Goal: Check status: Check status

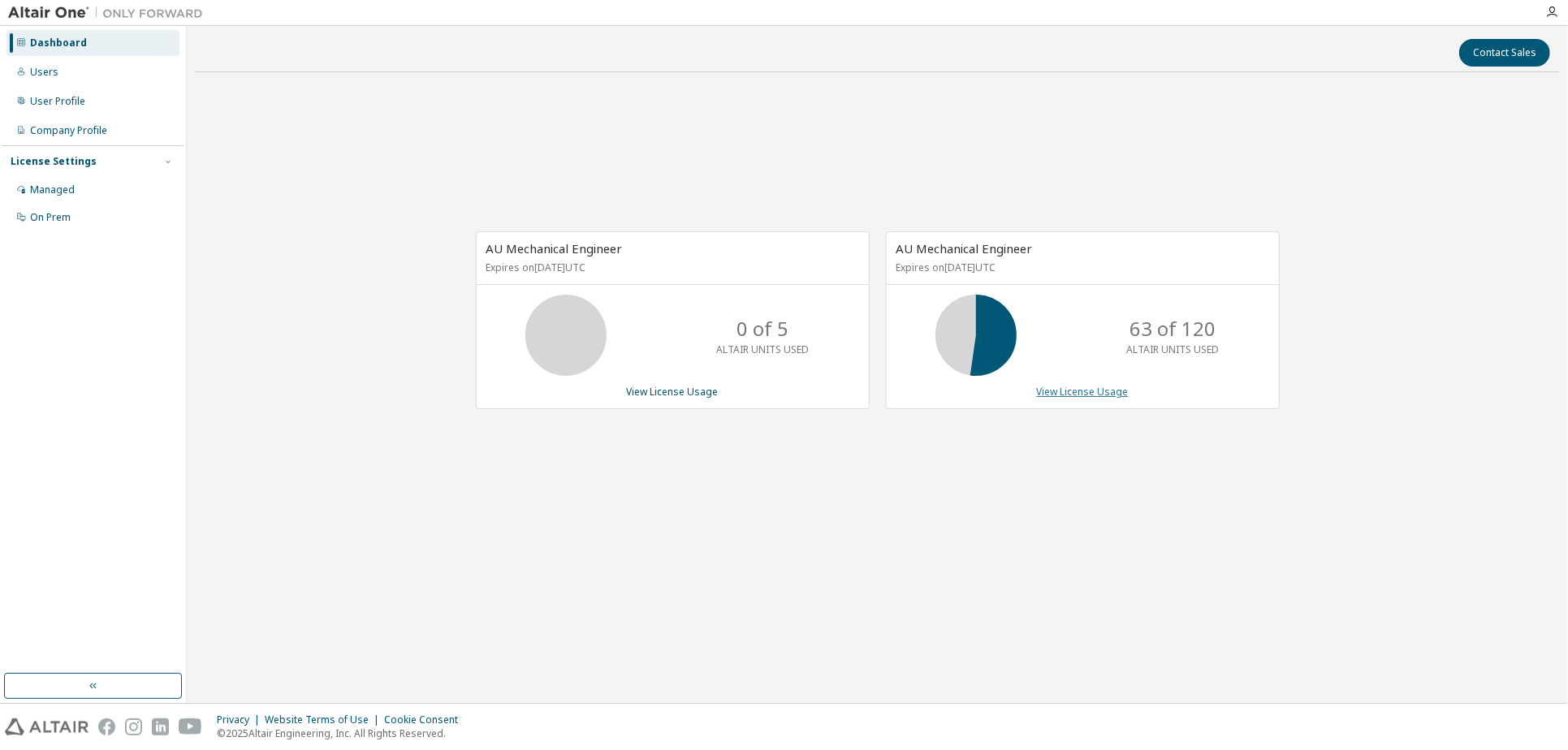
click at [1074, 390] on link "View License Usage" at bounding box center [1083, 391] width 92 height 14
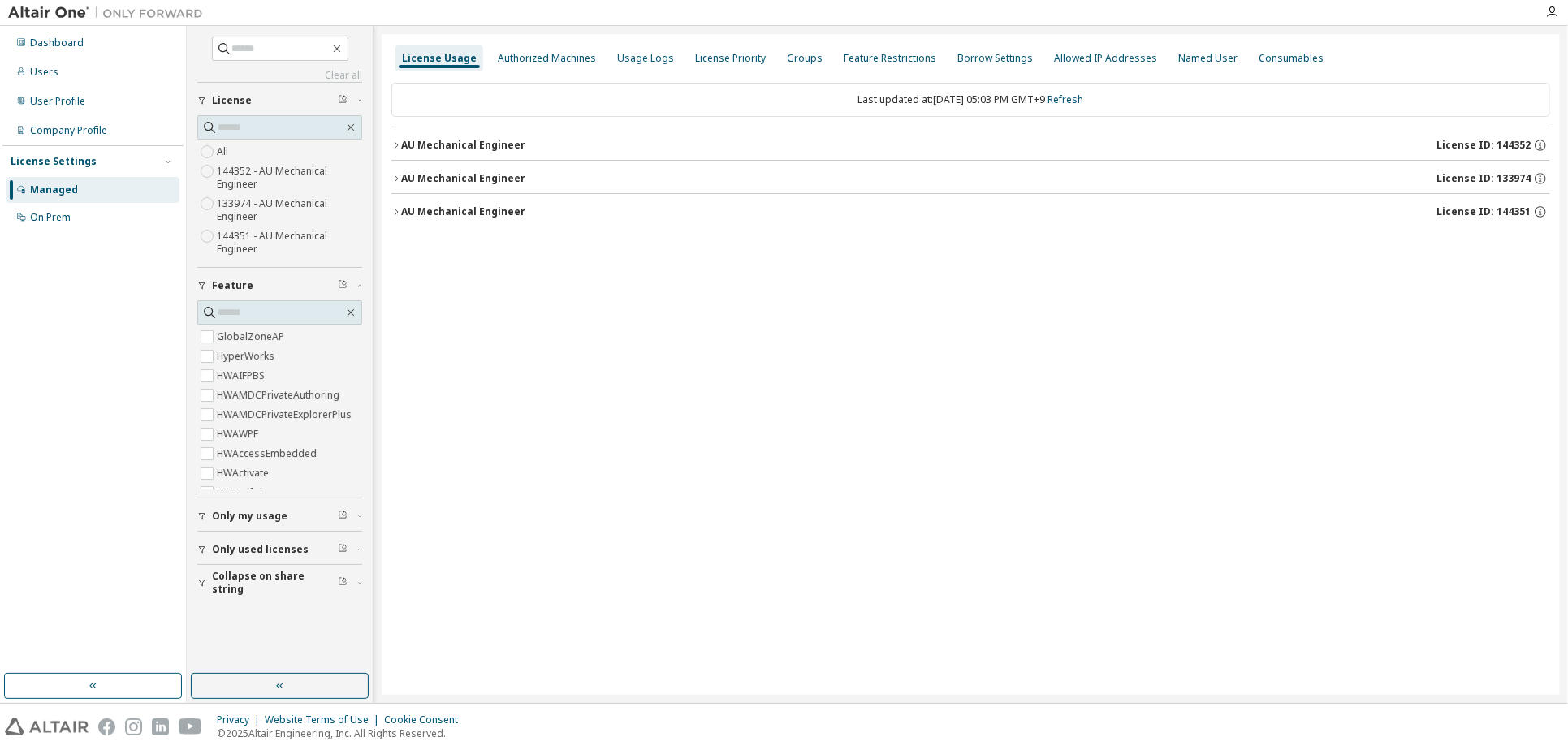
click at [472, 152] on button "AU Mechanical Engineer License ID: 144352" at bounding box center [970, 145] width 1158 height 36
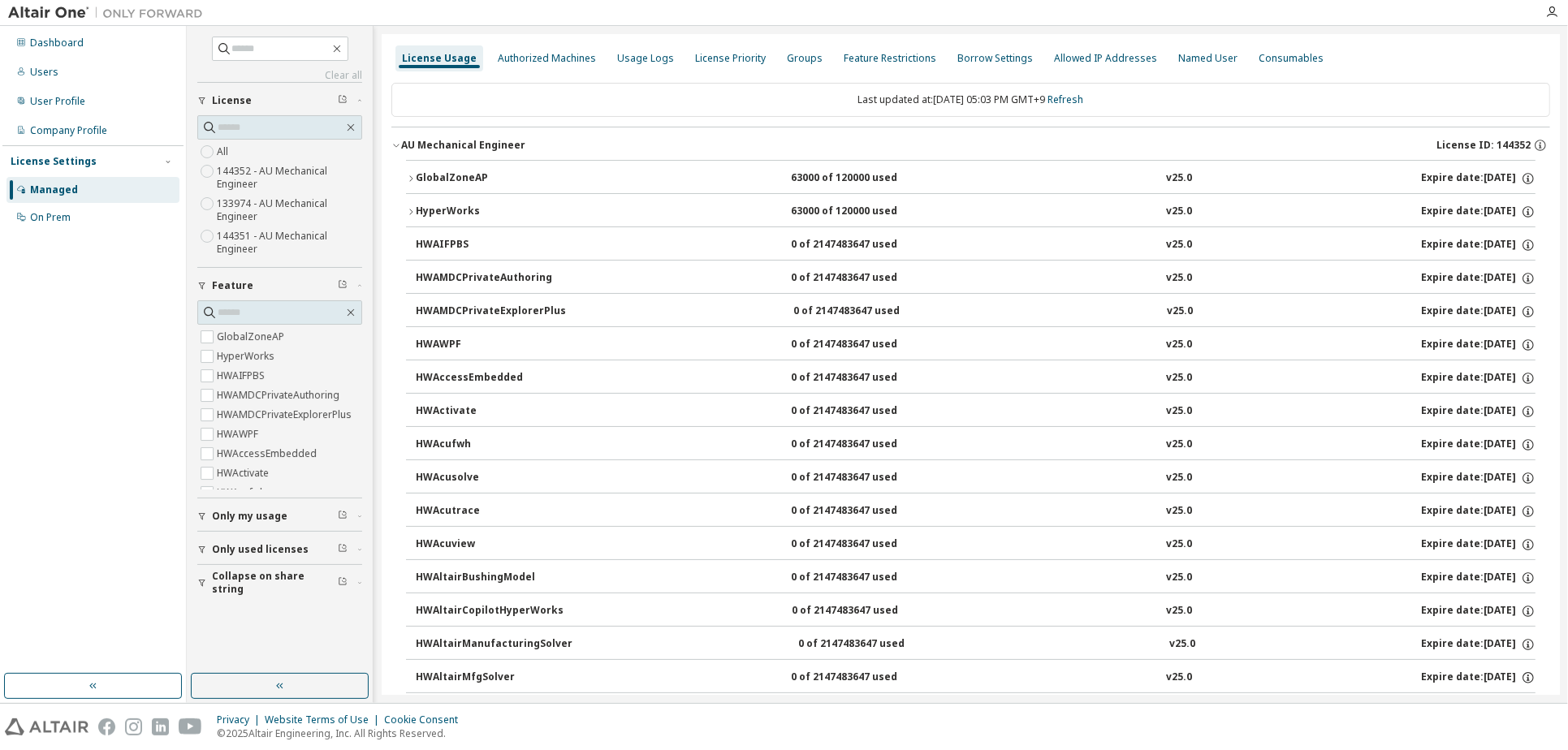
click at [495, 179] on div "GlobalZoneAP" at bounding box center [488, 179] width 146 height 15
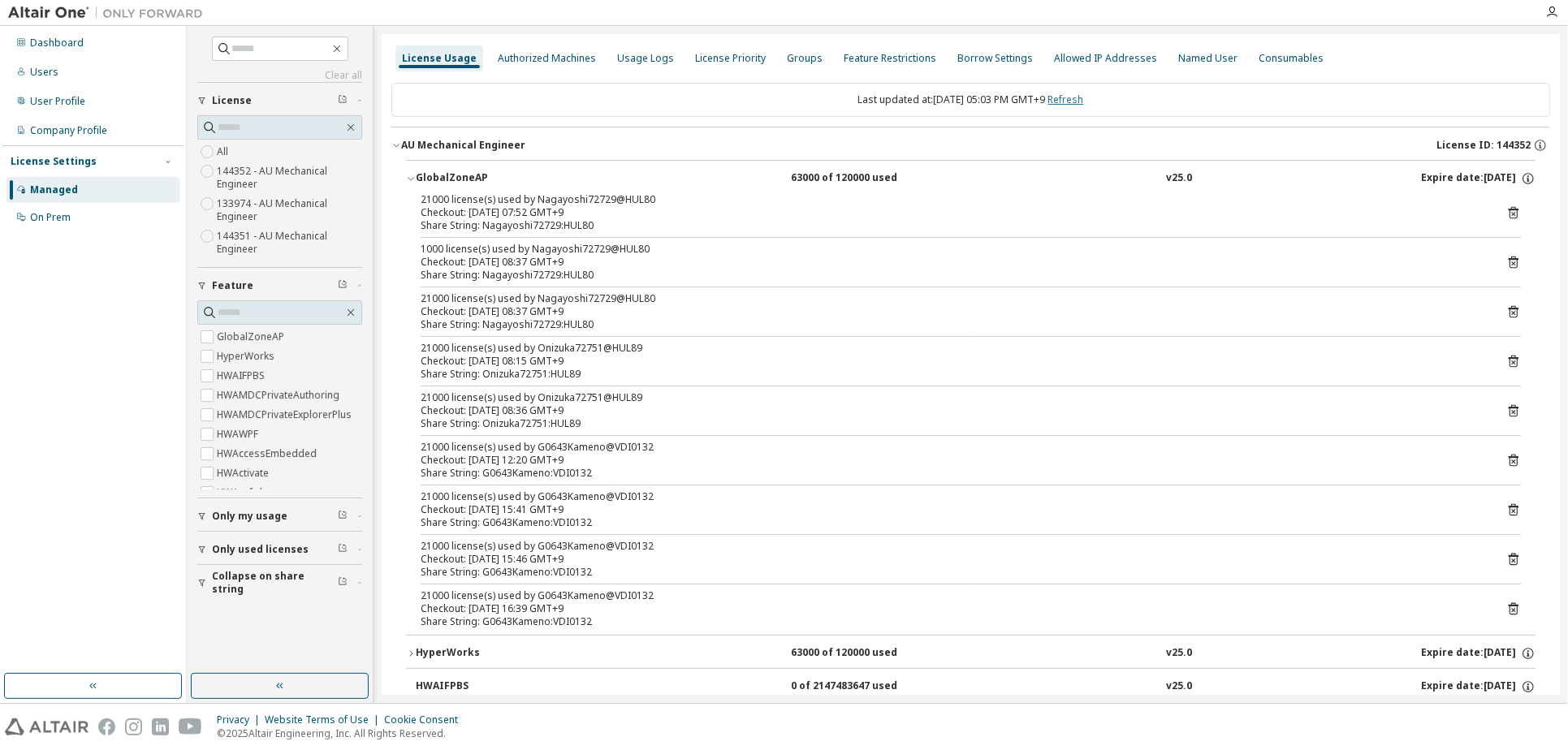
click at [1075, 98] on link "Refresh" at bounding box center [1066, 99] width 36 height 14
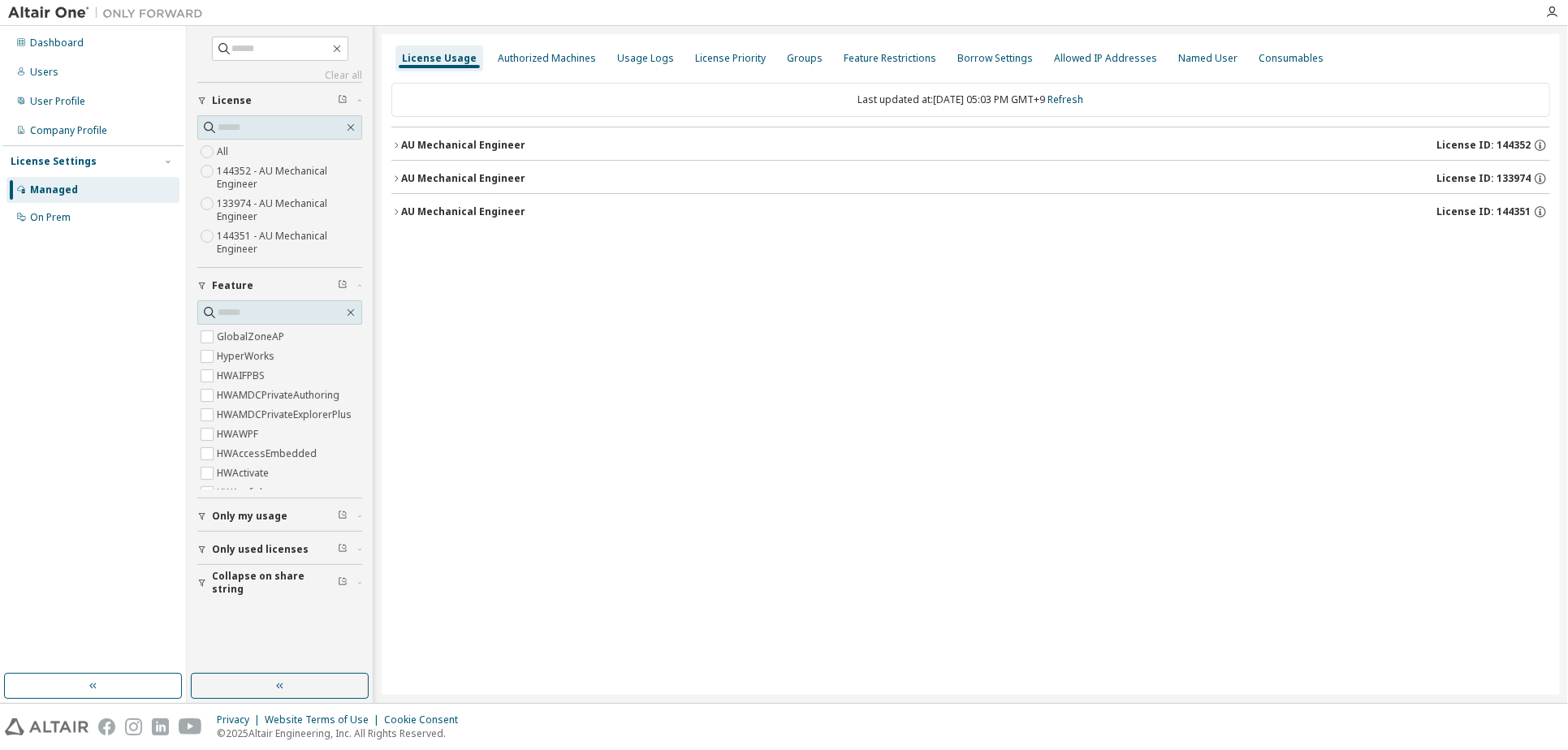
click at [494, 154] on button "AU Mechanical Engineer License ID: 144352" at bounding box center [970, 145] width 1158 height 36
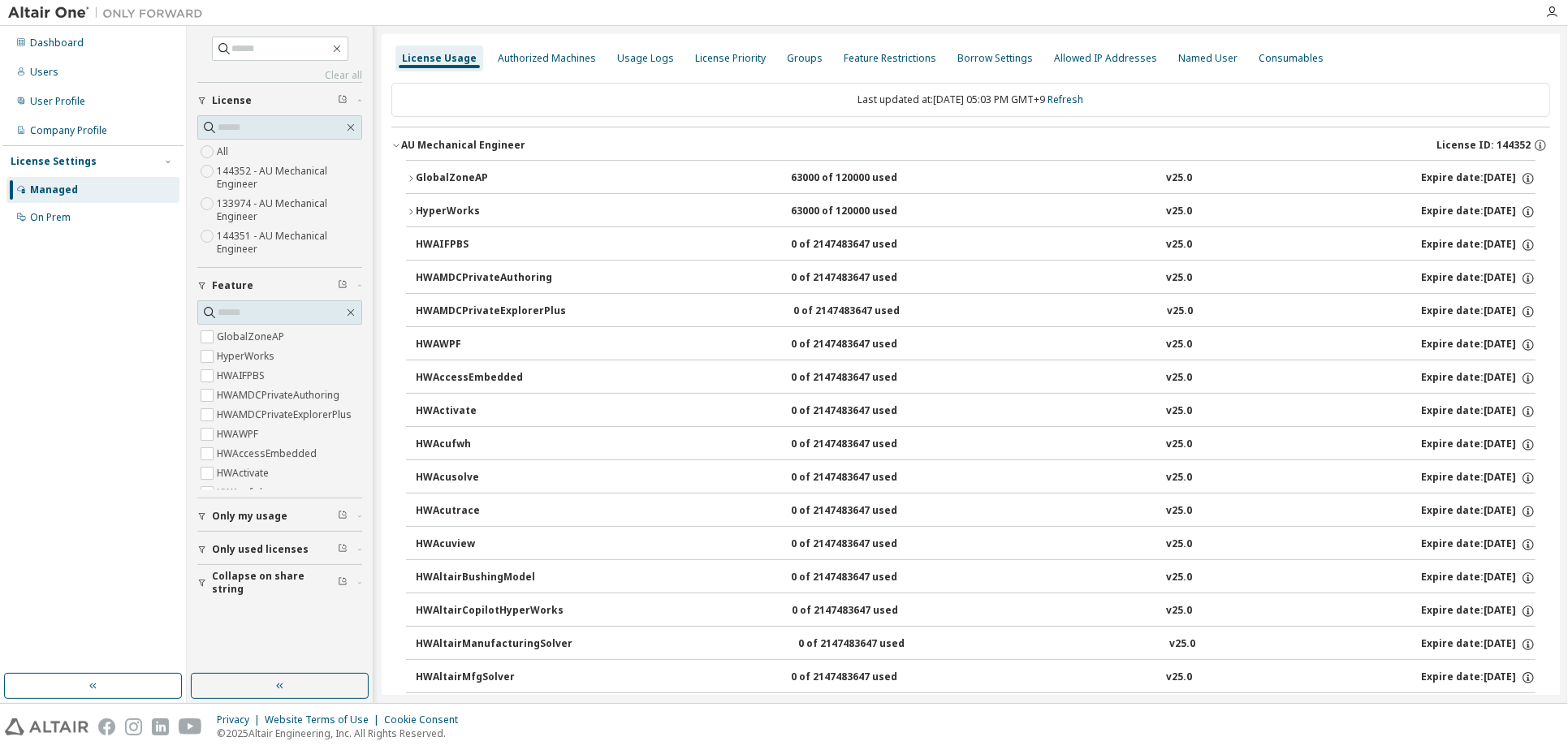
click at [478, 181] on div "GlobalZoneAP" at bounding box center [488, 179] width 146 height 15
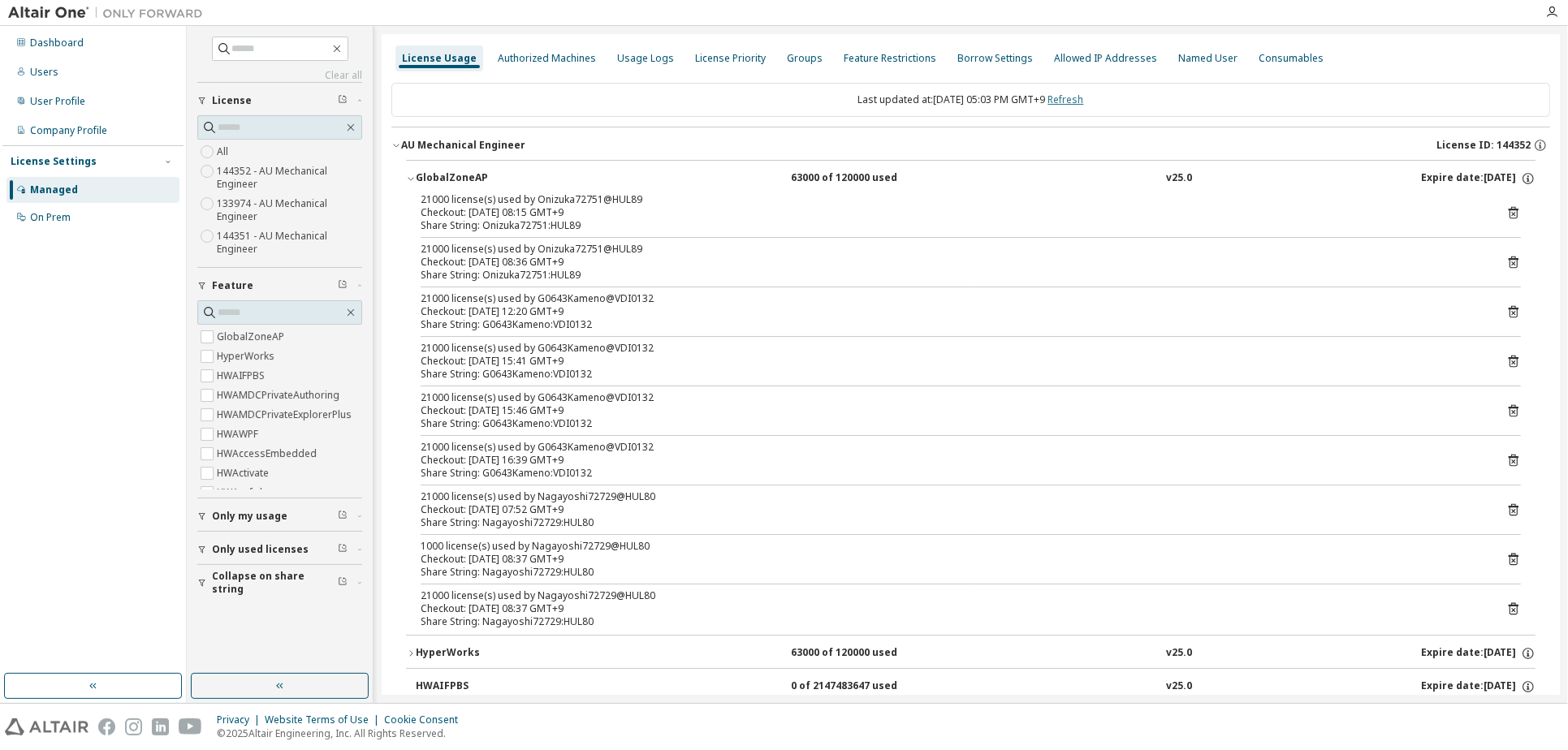
click at [1083, 102] on link "Refresh" at bounding box center [1066, 99] width 36 height 14
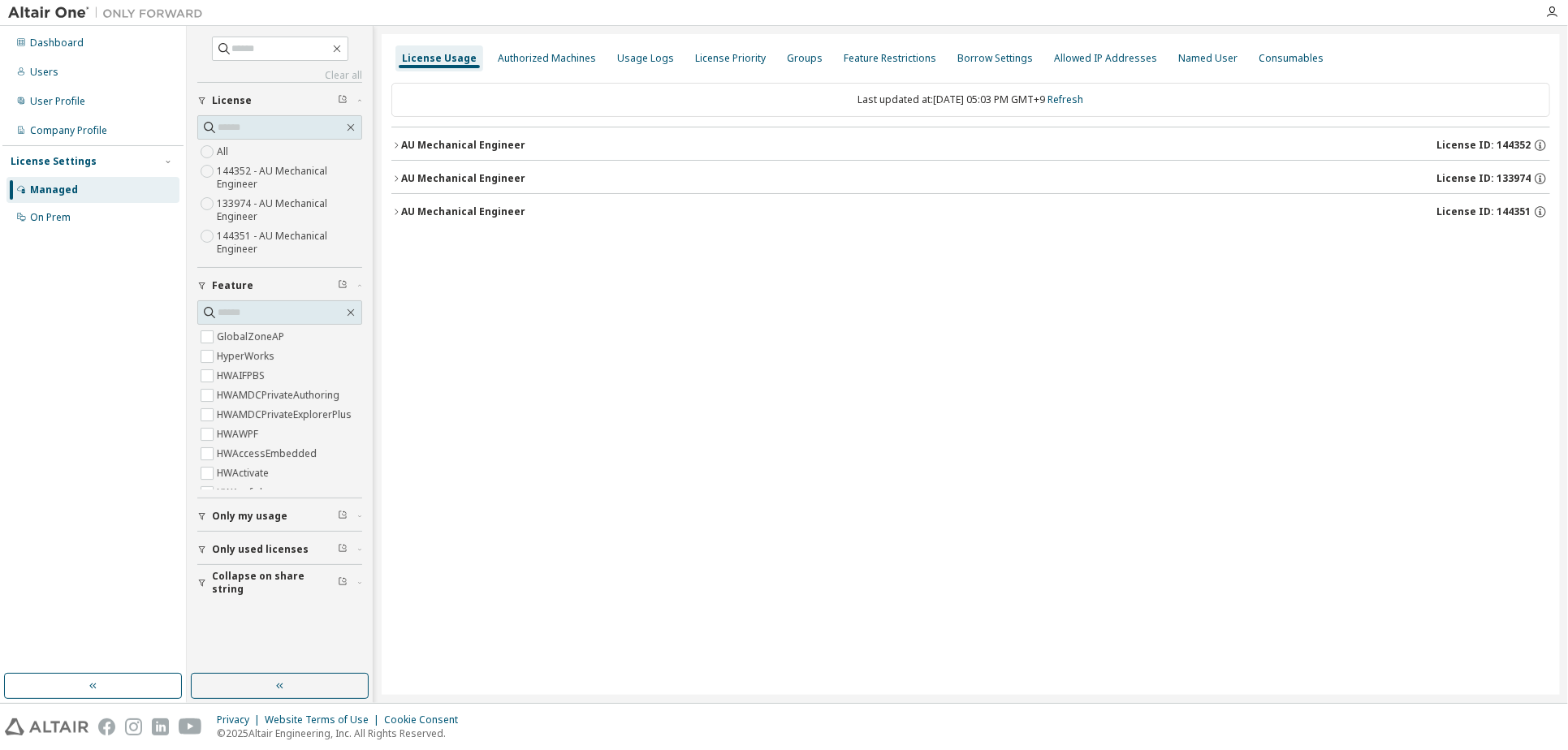
click at [469, 150] on div "AU Mechanical Engineer" at bounding box center [463, 145] width 124 height 13
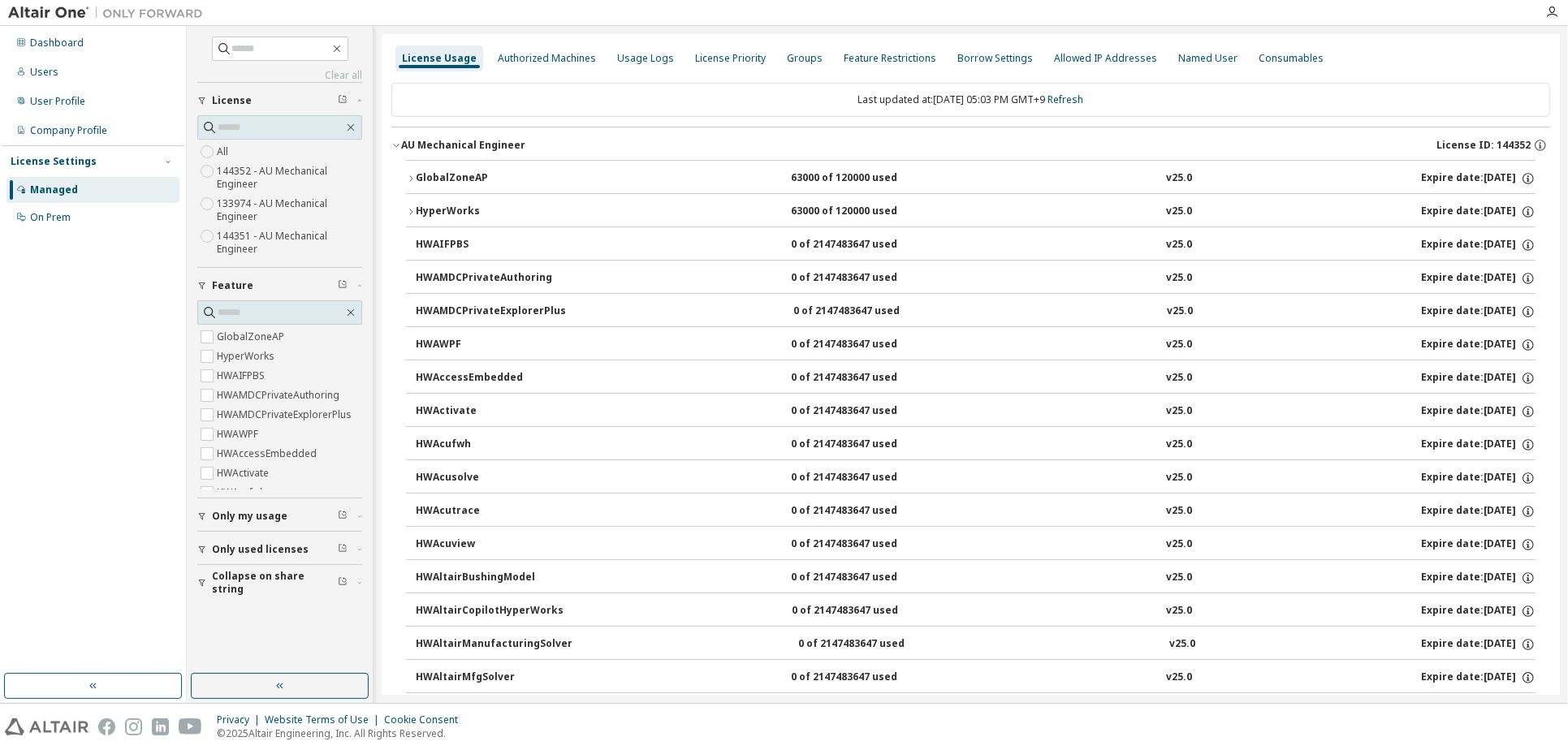
click at [512, 178] on div "GlobalZoneAP" at bounding box center [488, 179] width 146 height 15
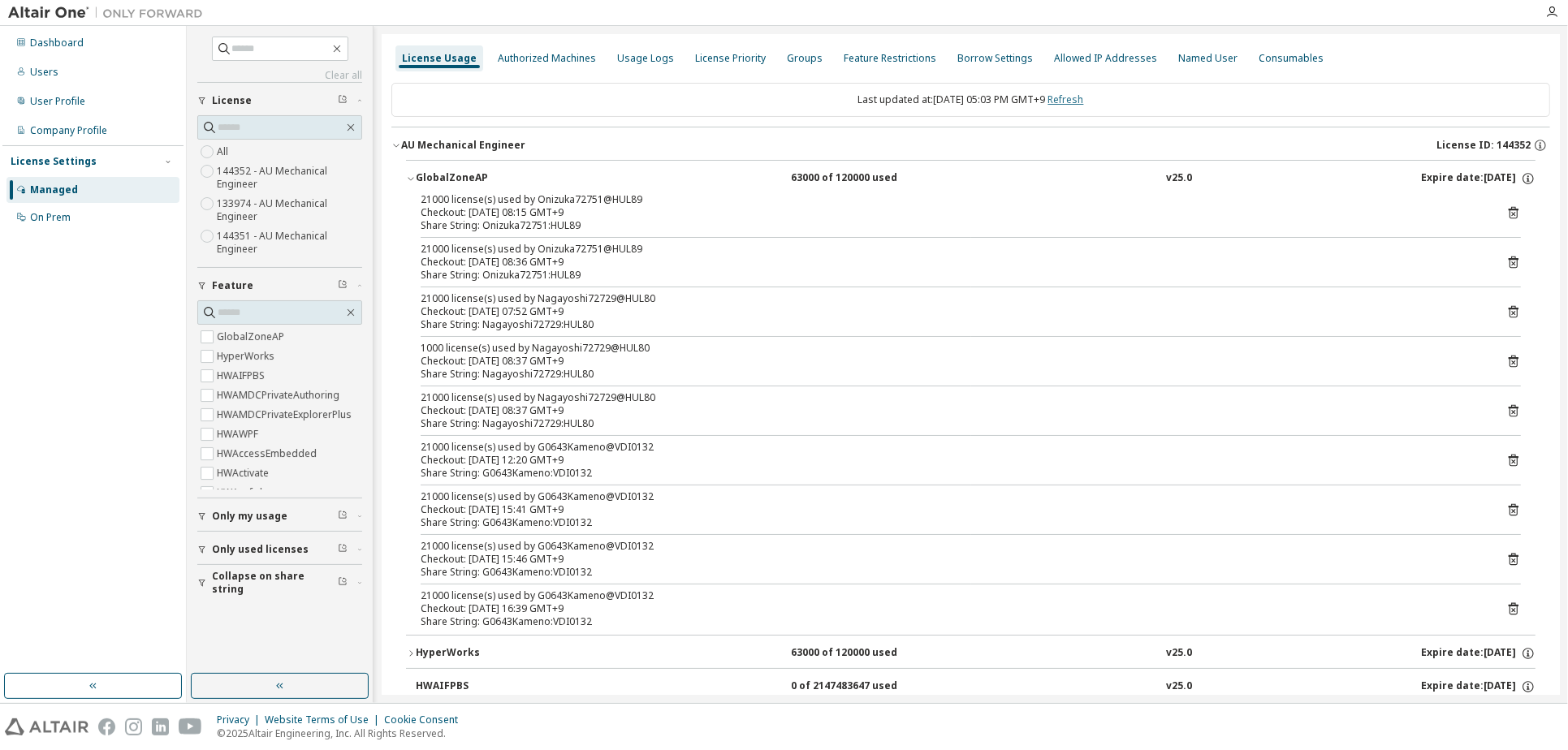
click at [1080, 101] on link "Refresh" at bounding box center [1066, 99] width 36 height 14
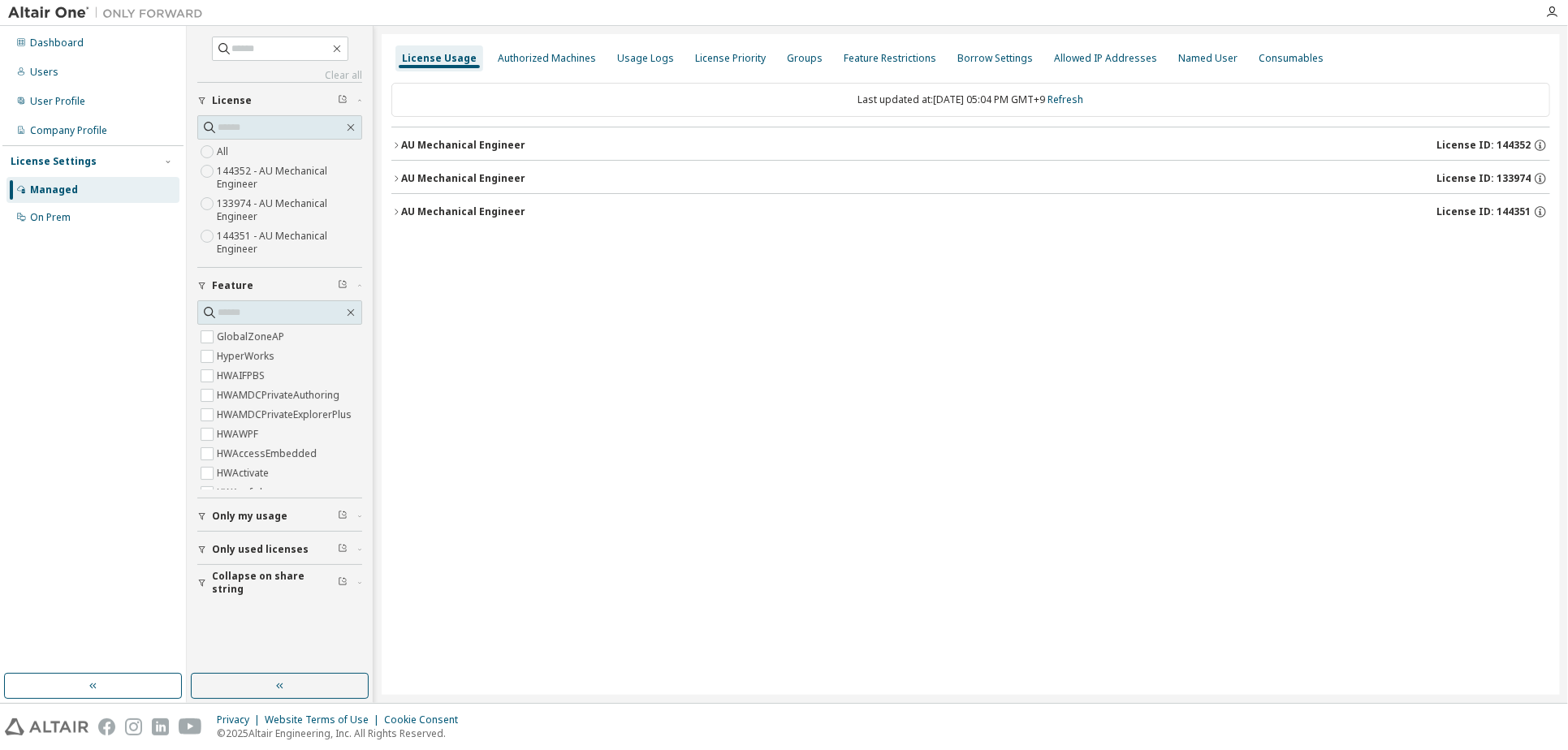
click at [445, 143] on div "AU Mechanical Engineer" at bounding box center [463, 145] width 124 height 13
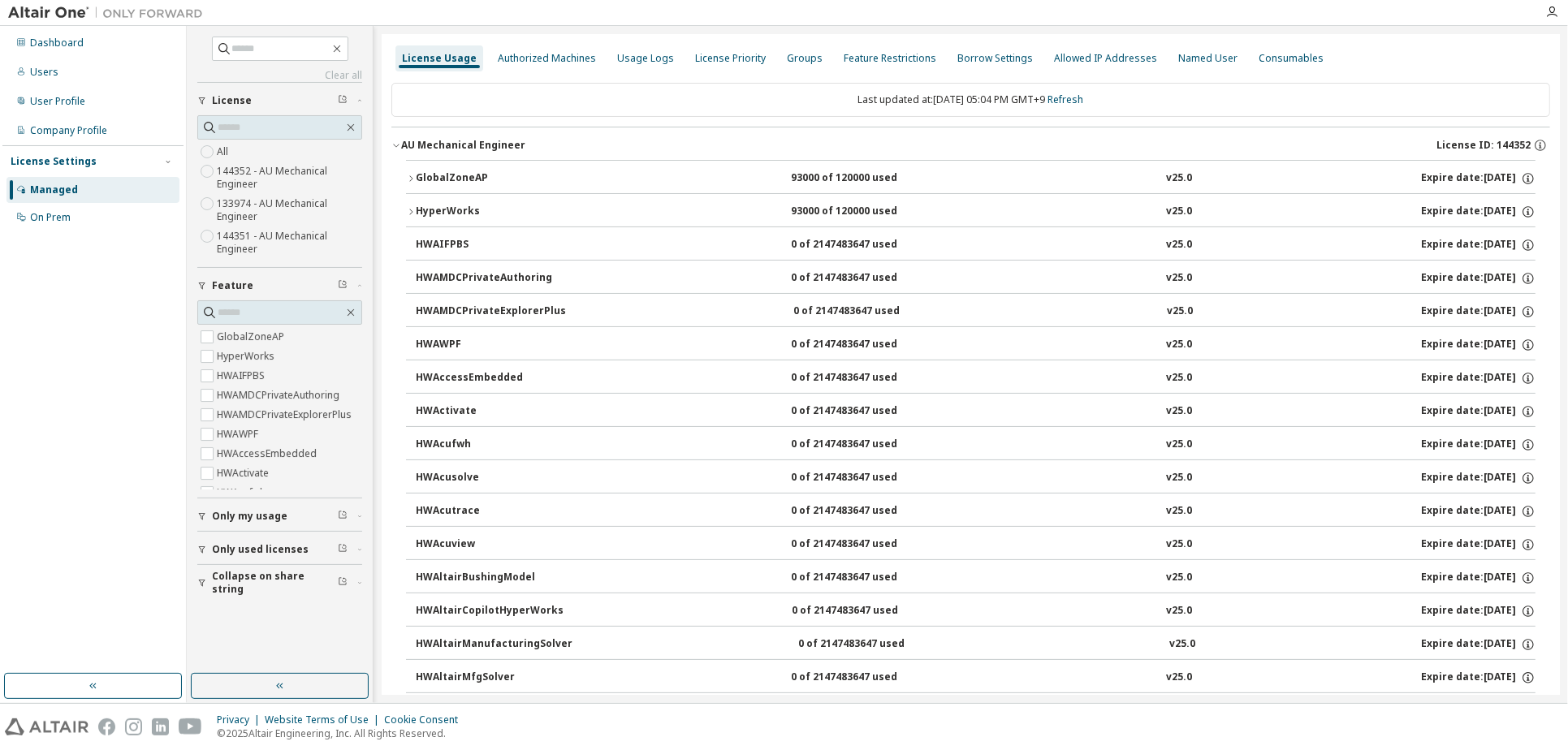
click at [441, 179] on div "GlobalZoneAP" at bounding box center [488, 179] width 146 height 15
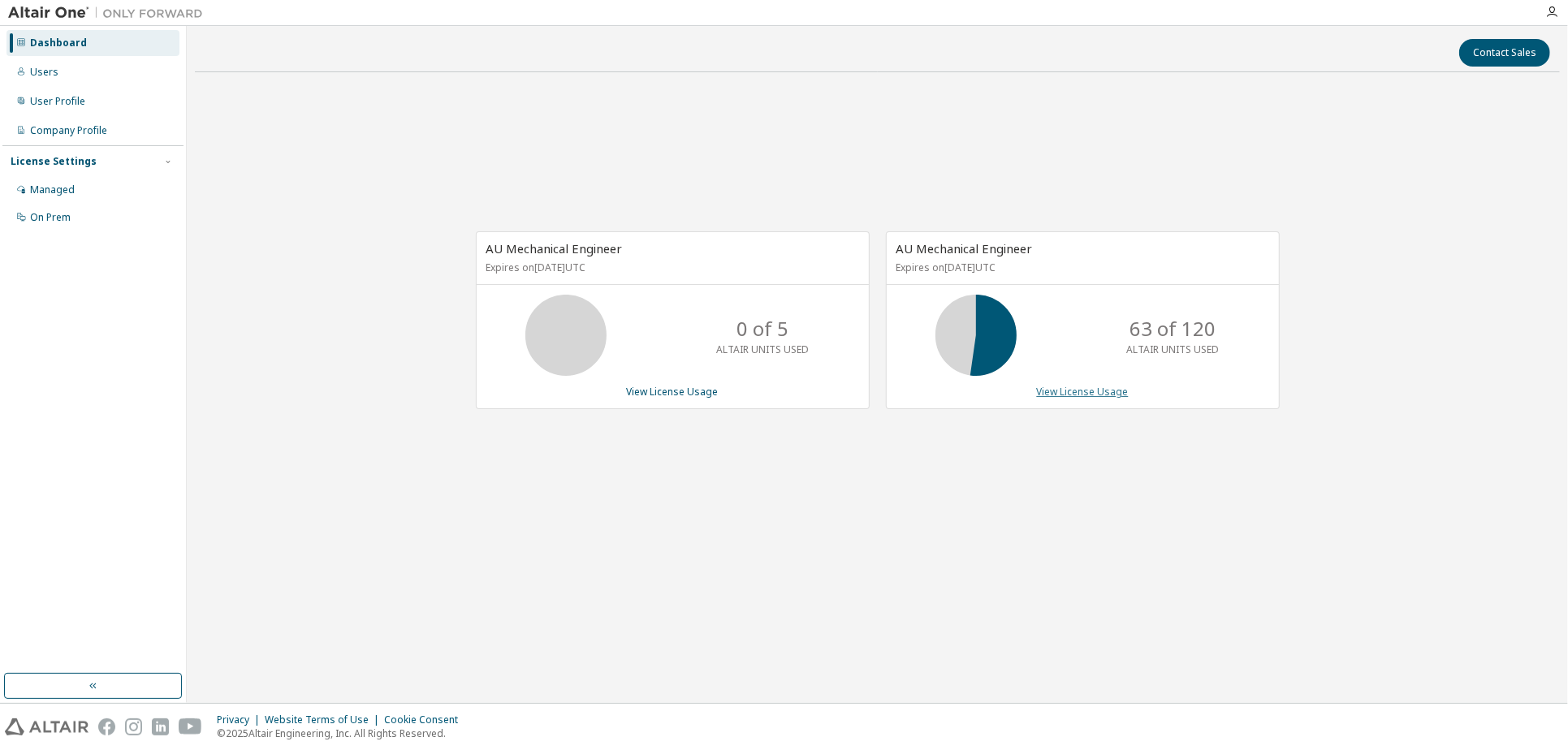
click at [1073, 392] on link "View License Usage" at bounding box center [1083, 391] width 92 height 14
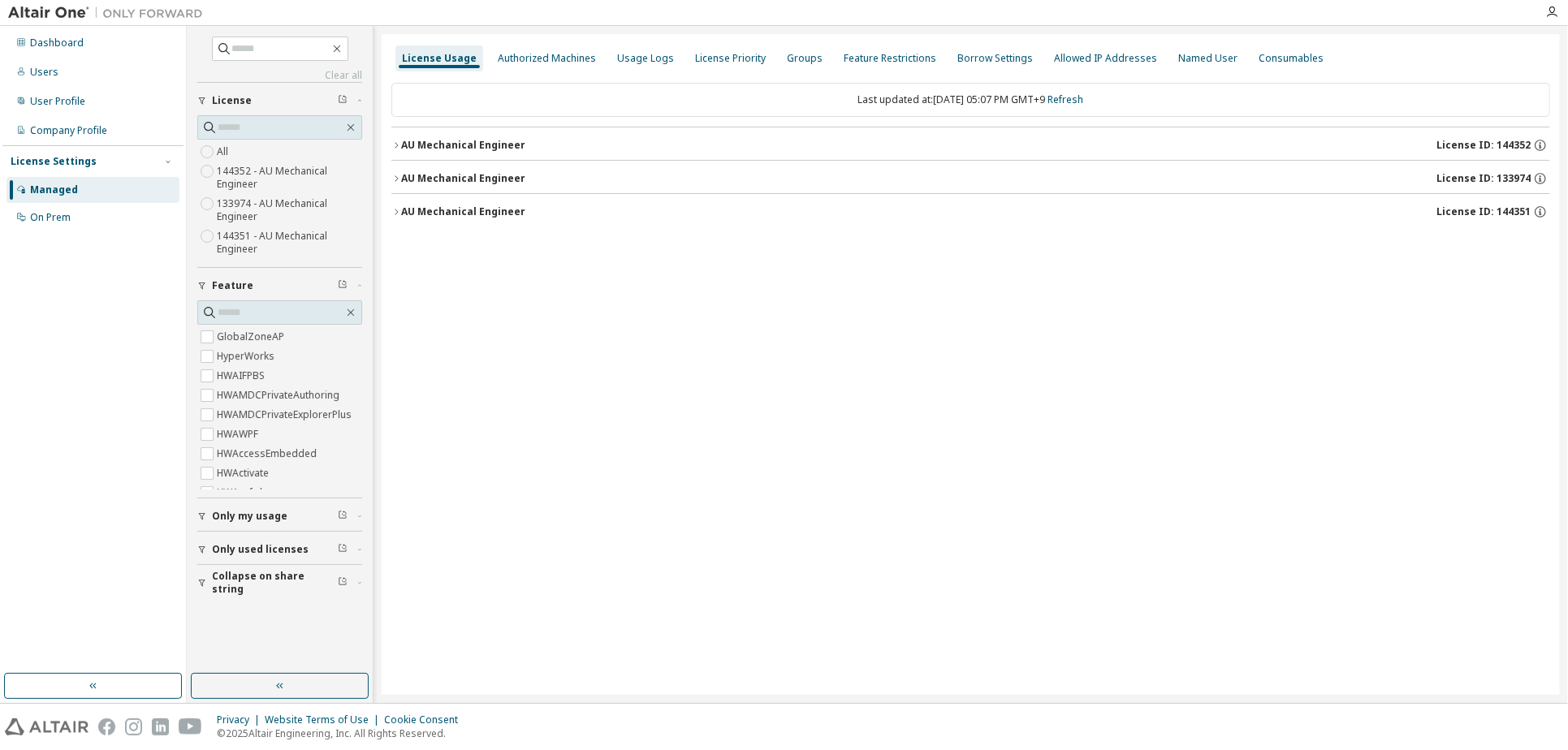
click at [510, 142] on div "AU Mechanical Engineer" at bounding box center [463, 145] width 124 height 13
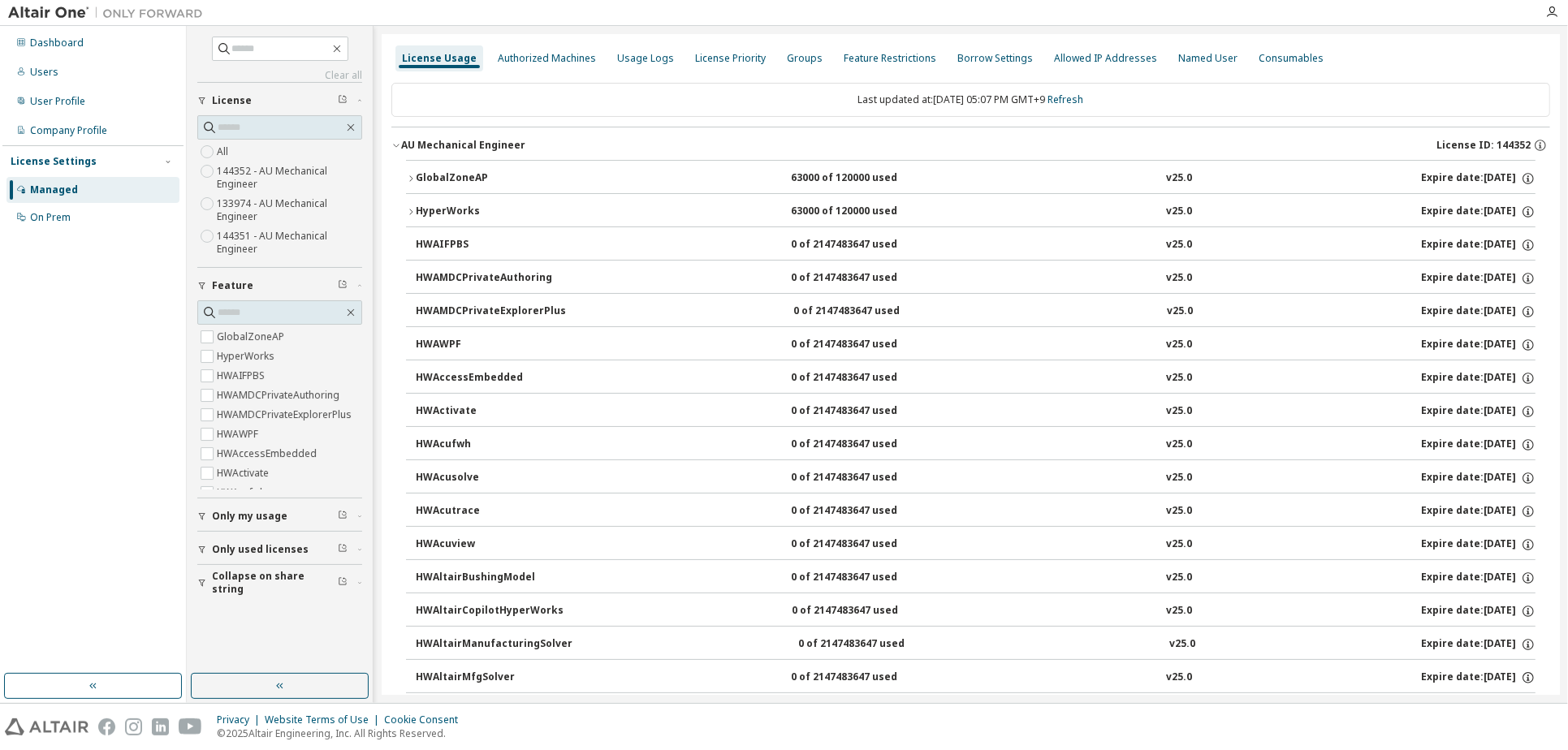
click at [476, 204] on div "HyperWorks" at bounding box center [488, 212] width 146 height 15
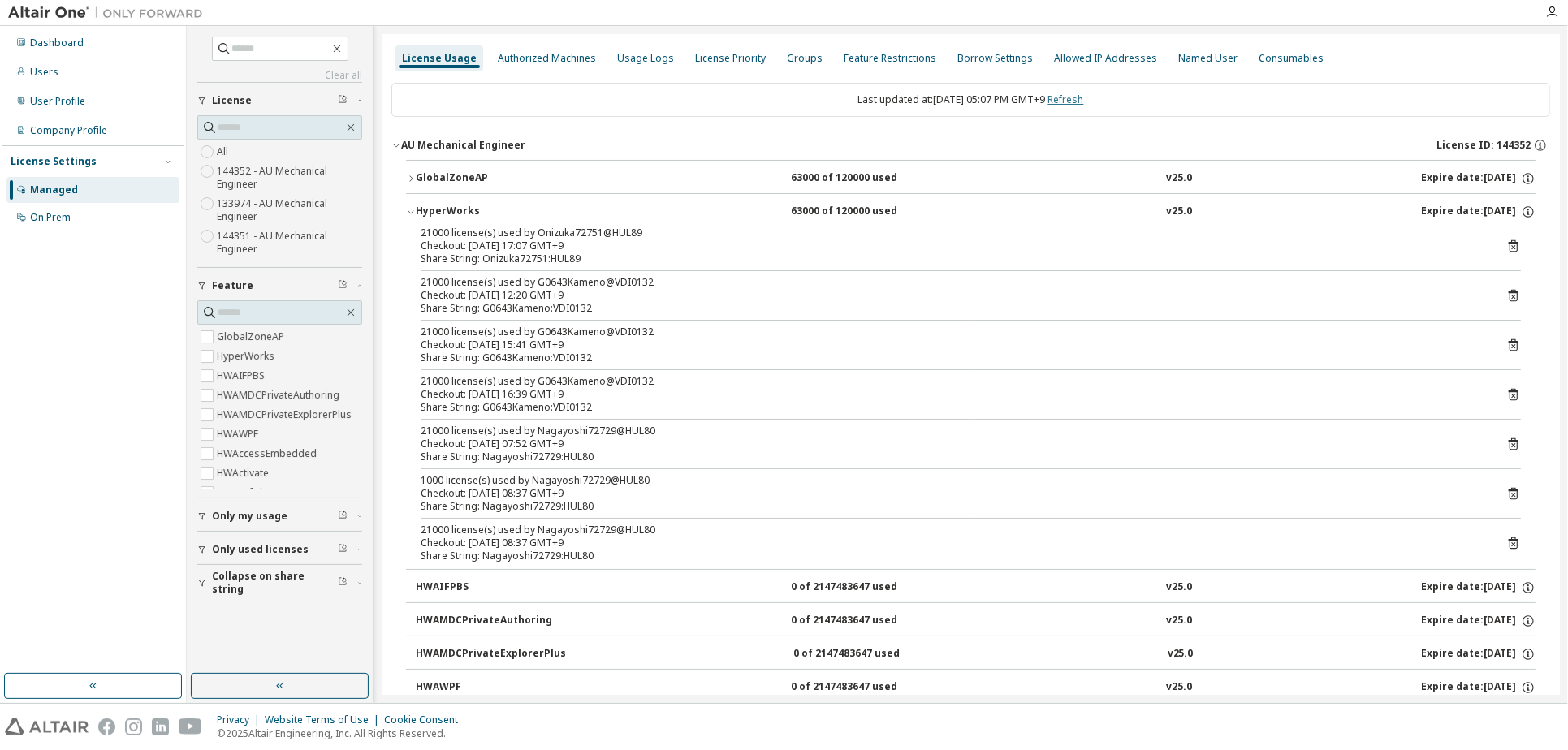
click at [1083, 102] on link "Refresh" at bounding box center [1066, 99] width 36 height 14
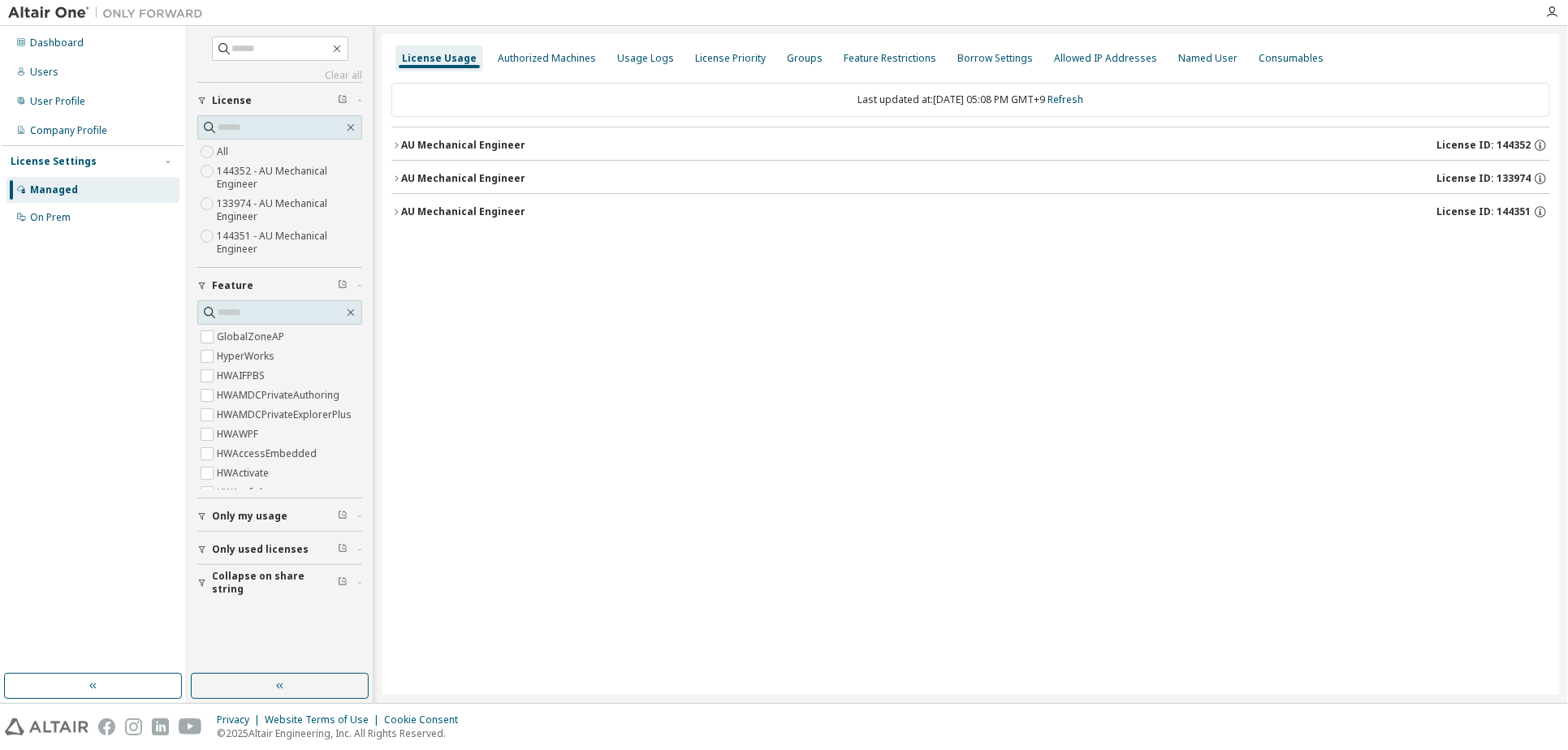
click at [425, 138] on div "AU Mechanical Engineer" at bounding box center [463, 145] width 124 height 13
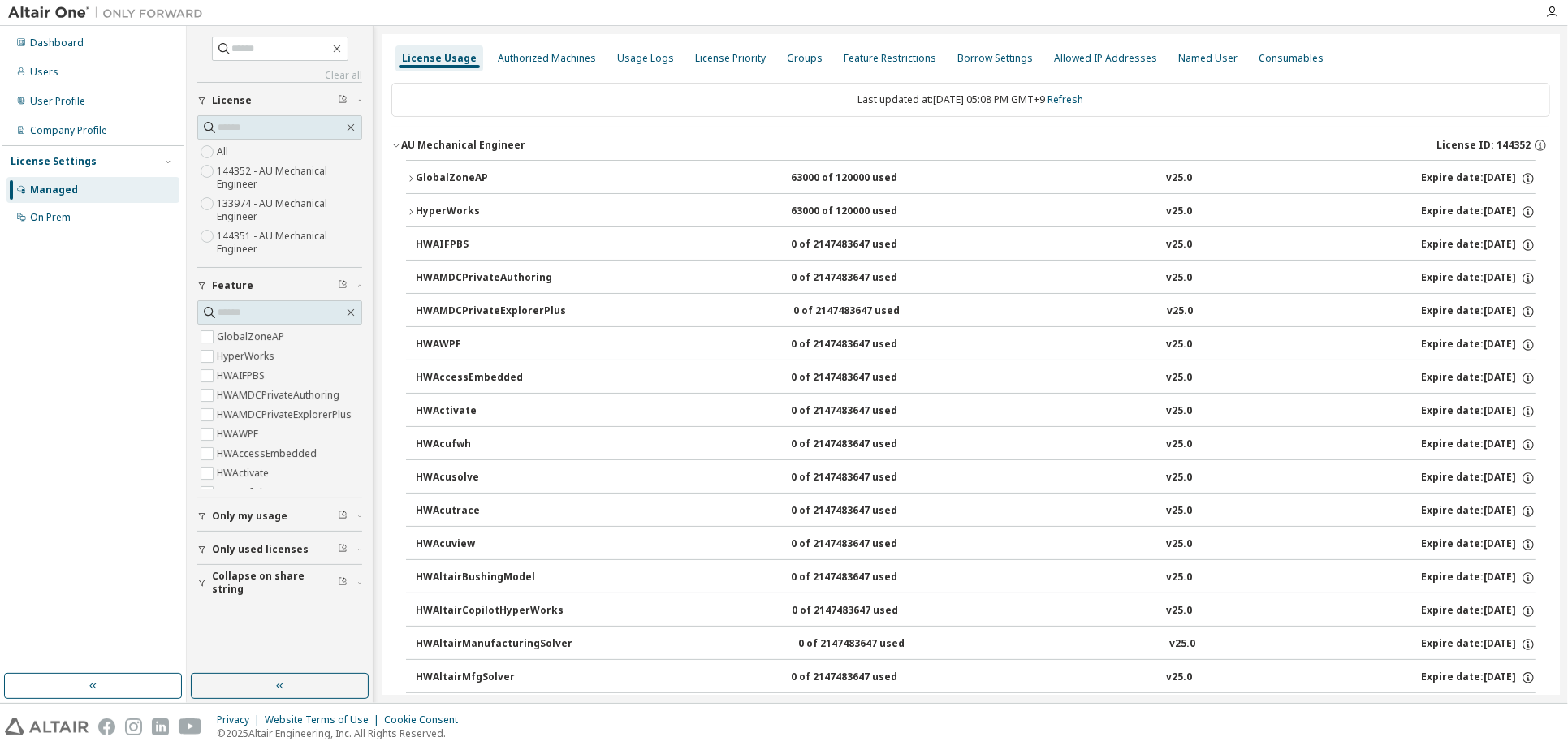
click at [488, 171] on div "GlobalZoneAP" at bounding box center [488, 179] width 146 height 15
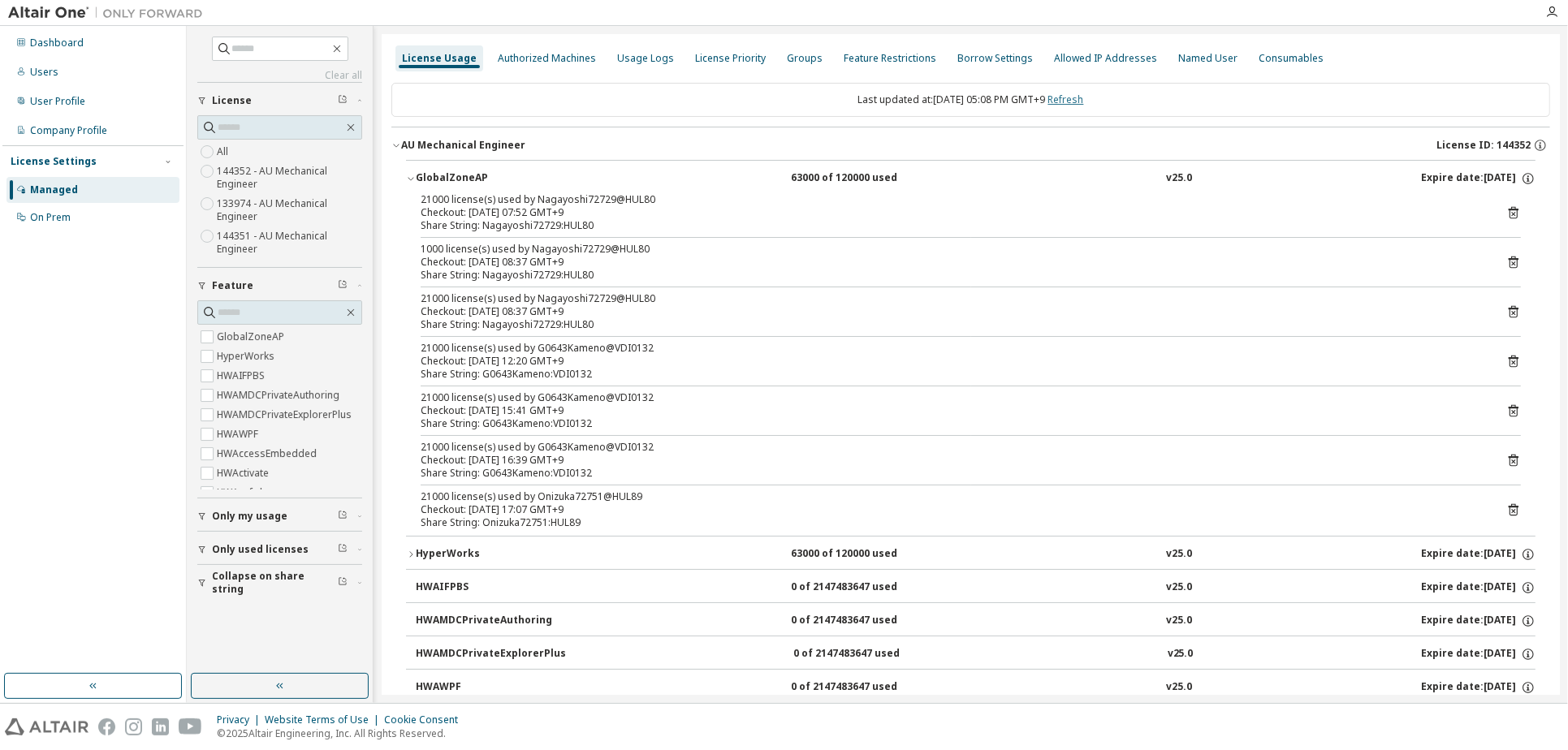
click at [1072, 96] on link "Refresh" at bounding box center [1066, 99] width 36 height 14
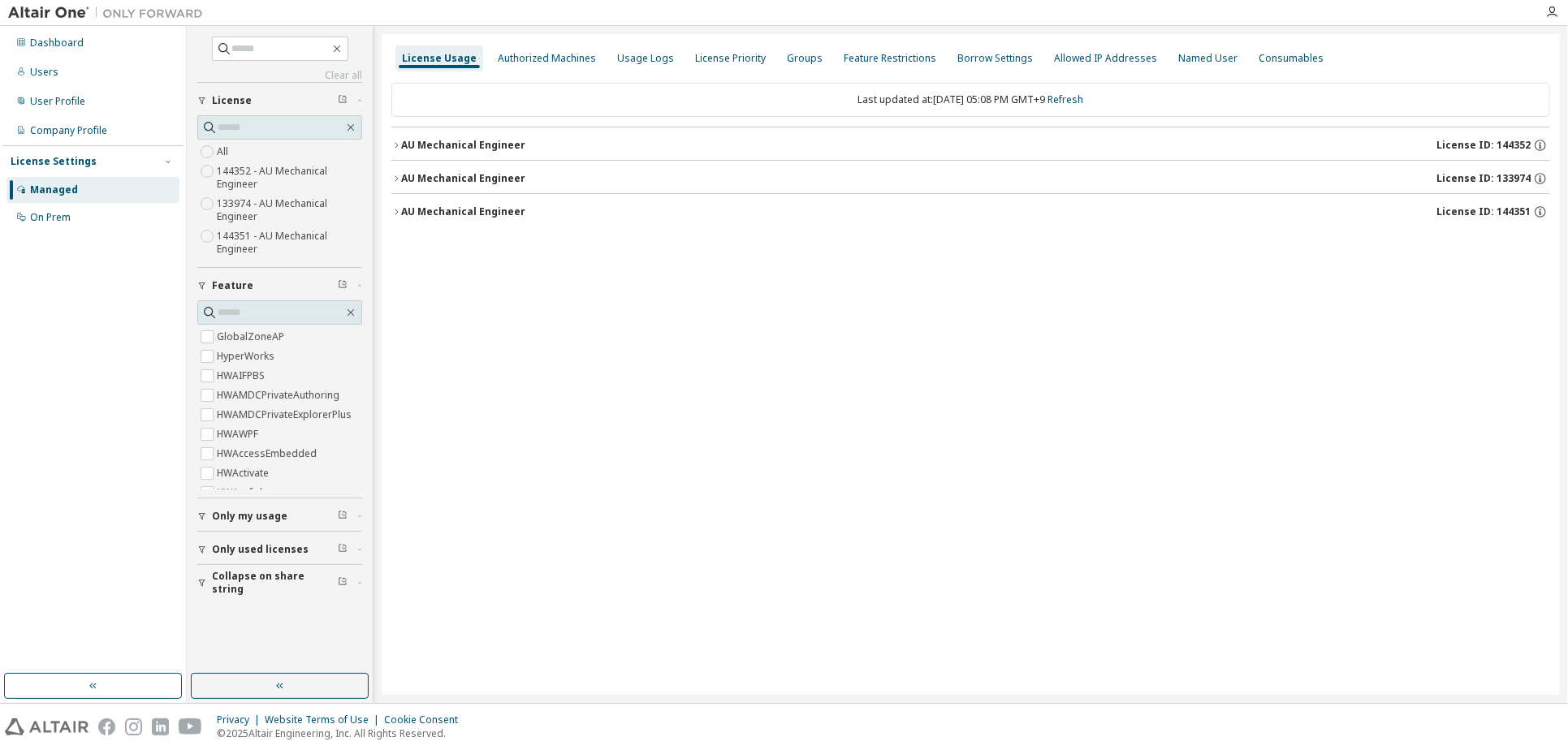
click at [457, 146] on div "AU Mechanical Engineer" at bounding box center [463, 145] width 124 height 13
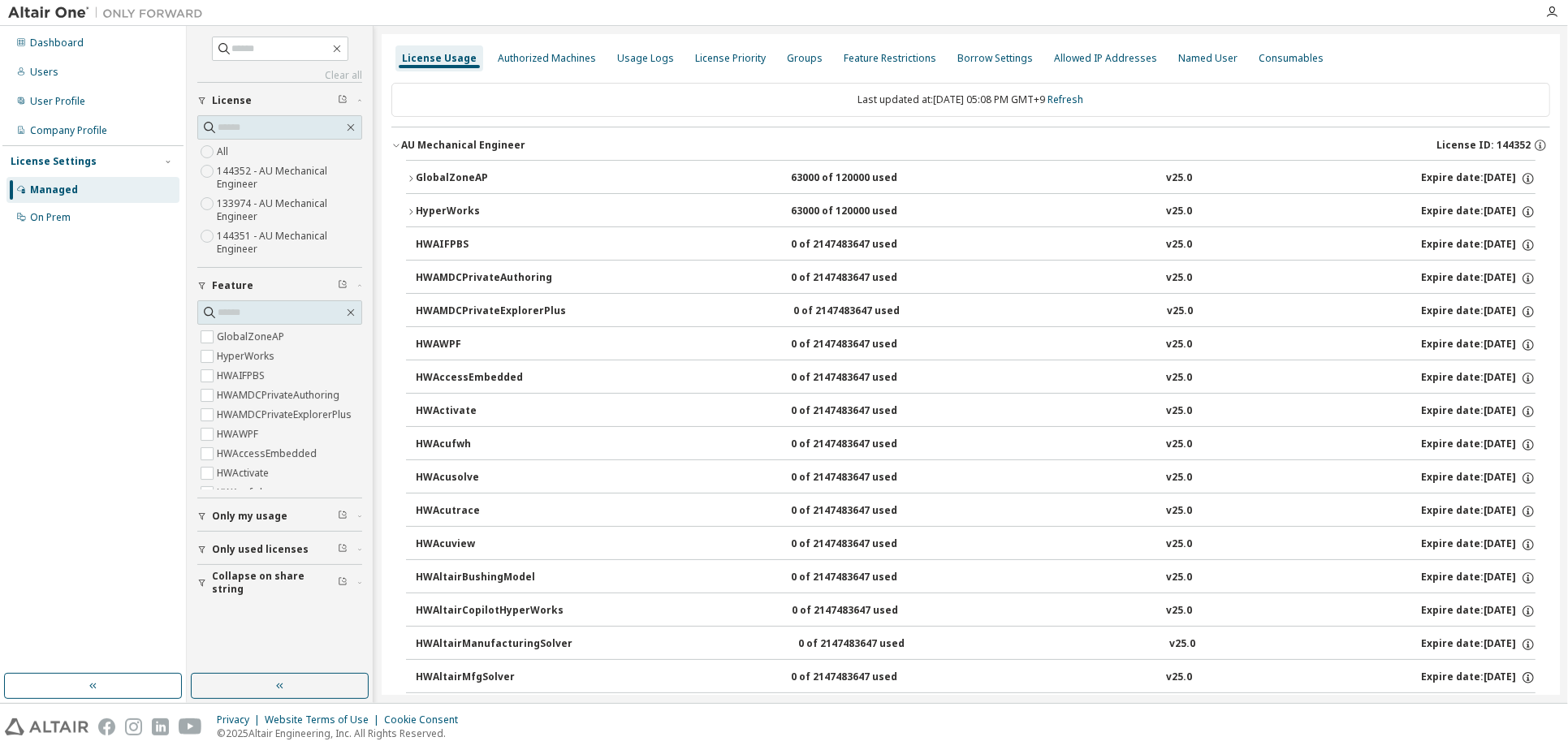
click at [506, 169] on button "GlobalZoneAP 63000 of 120000 used v25.0 Expire date: [DATE]" at bounding box center [971, 179] width 1129 height 36
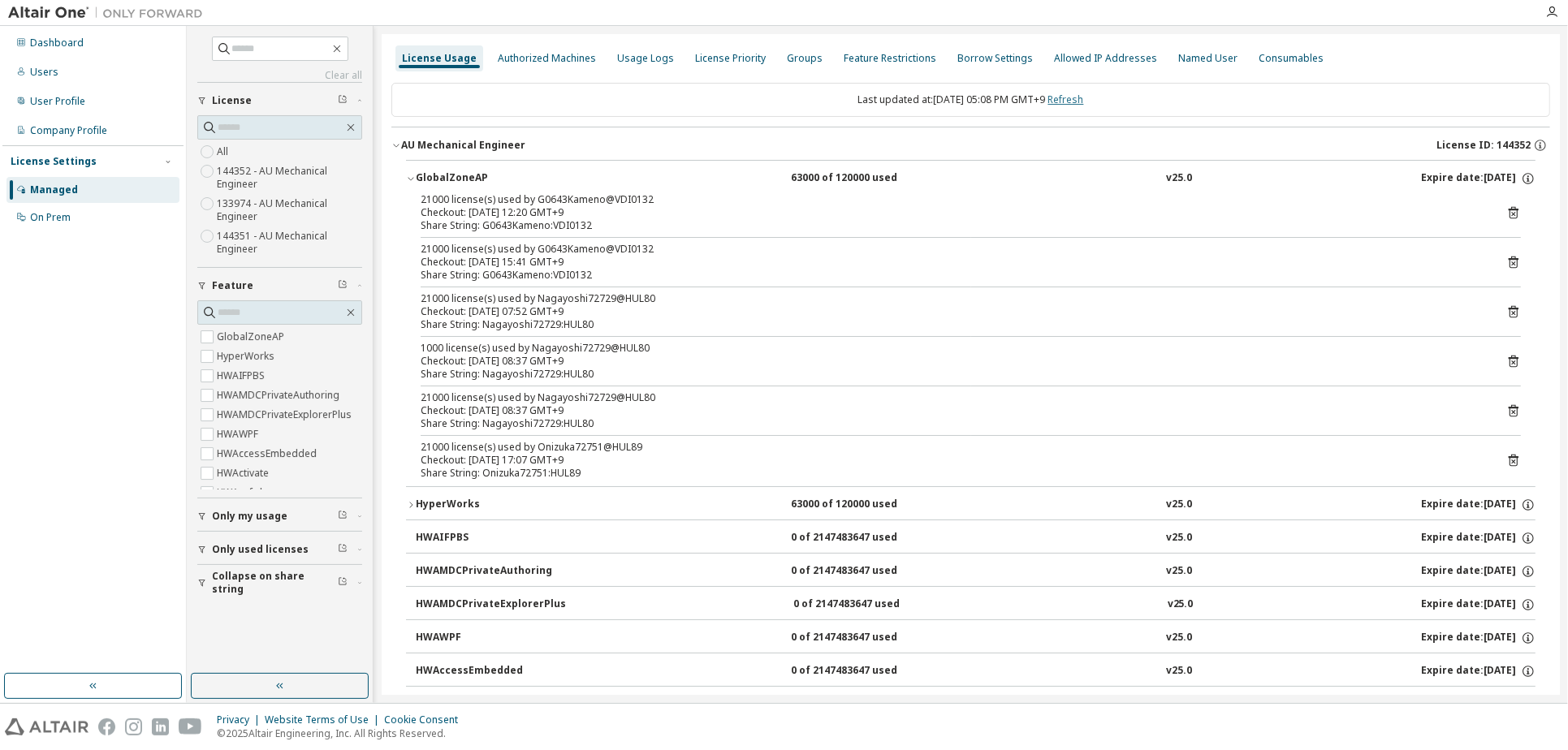
click at [1080, 98] on link "Refresh" at bounding box center [1066, 99] width 36 height 14
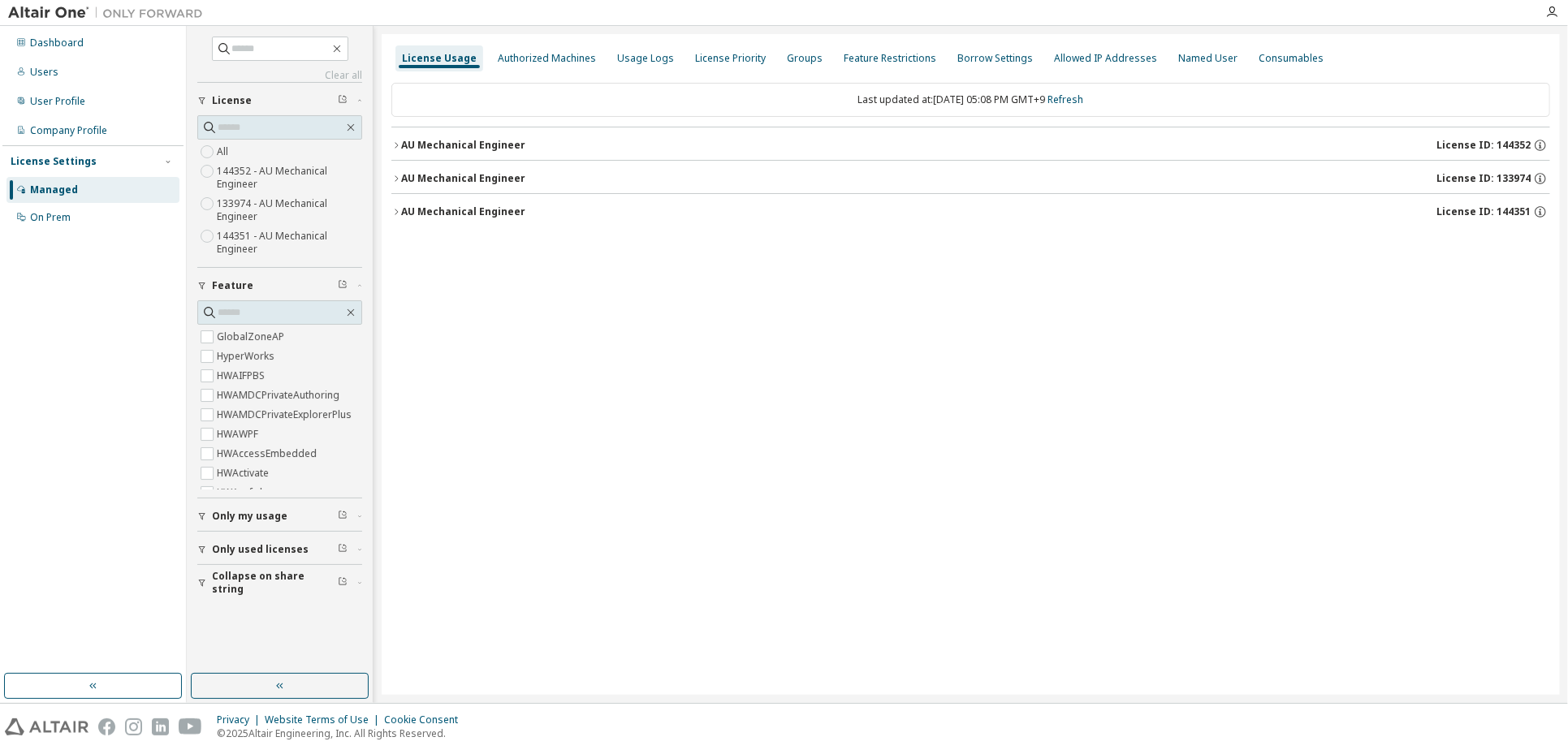
click at [546, 141] on div "AU Mechanical Engineer License ID: 144352" at bounding box center [975, 145] width 1148 height 15
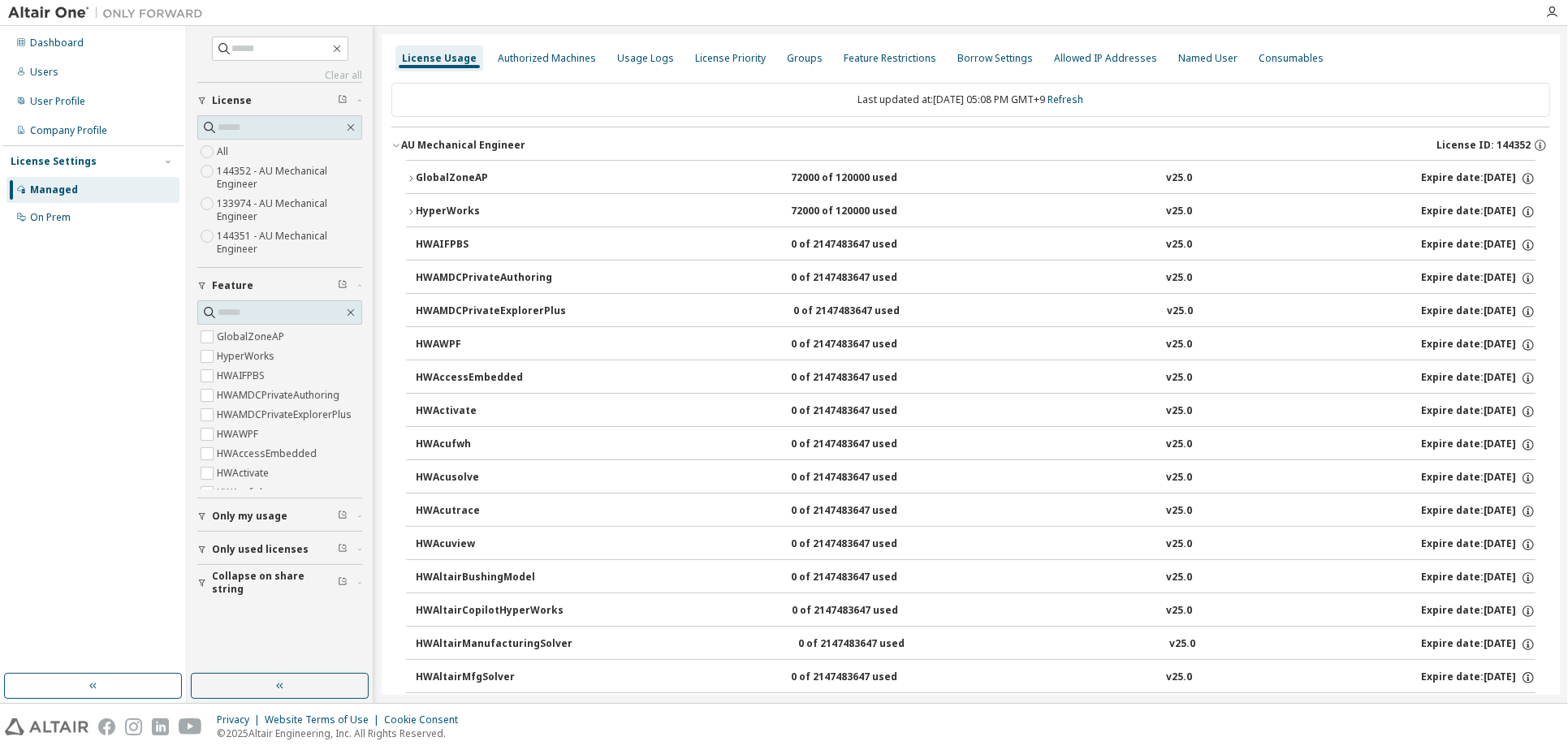
click at [515, 168] on button "GlobalZoneAP 72000 of 120000 used v25.0 Expire date: [DATE]" at bounding box center [971, 179] width 1129 height 36
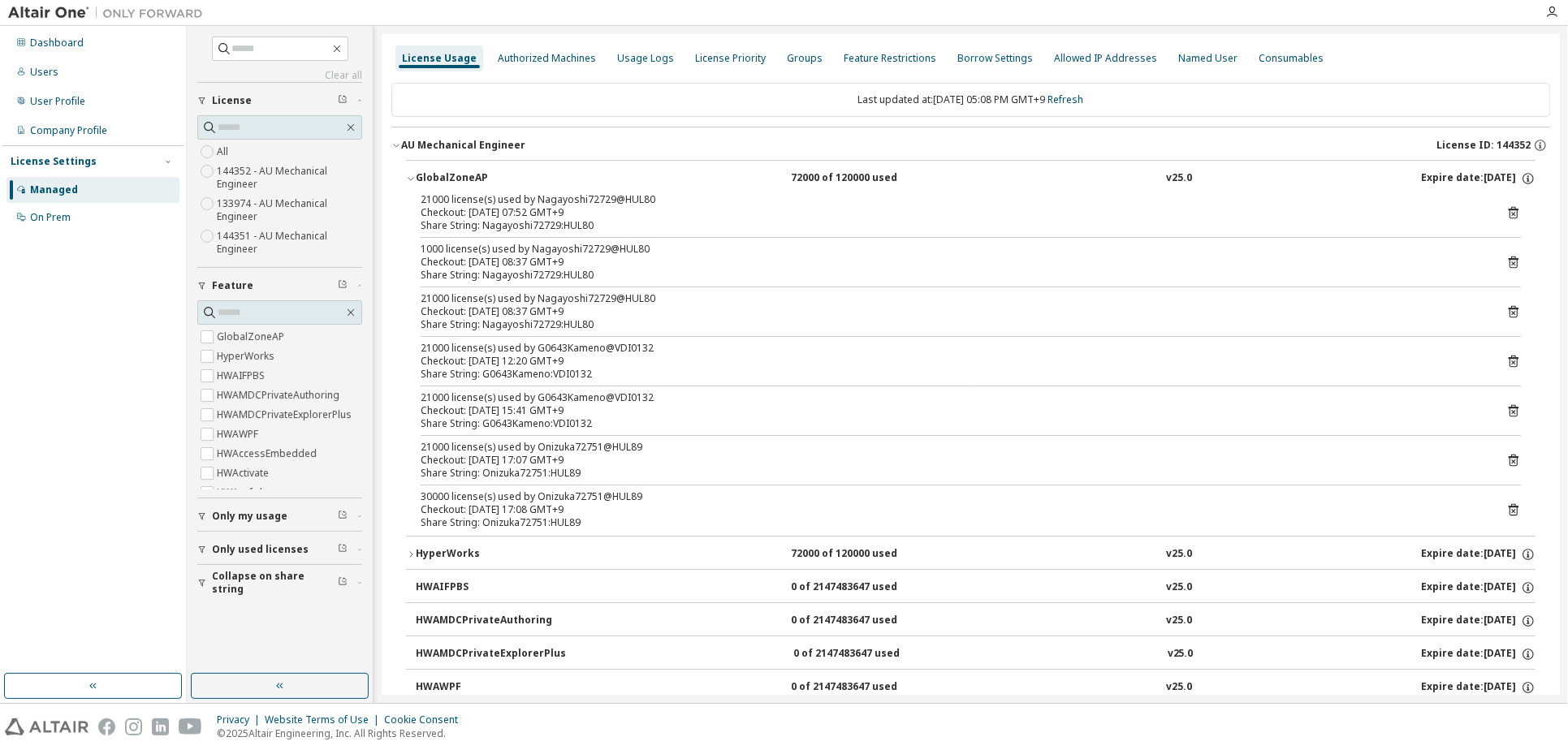
click at [50, 10] on img at bounding box center [109, 13] width 203 height 16
click at [30, 13] on img at bounding box center [109, 13] width 203 height 16
click at [42, 46] on div "Dashboard" at bounding box center [57, 43] width 53 height 13
